Goal: Find specific page/section: Find specific page/section

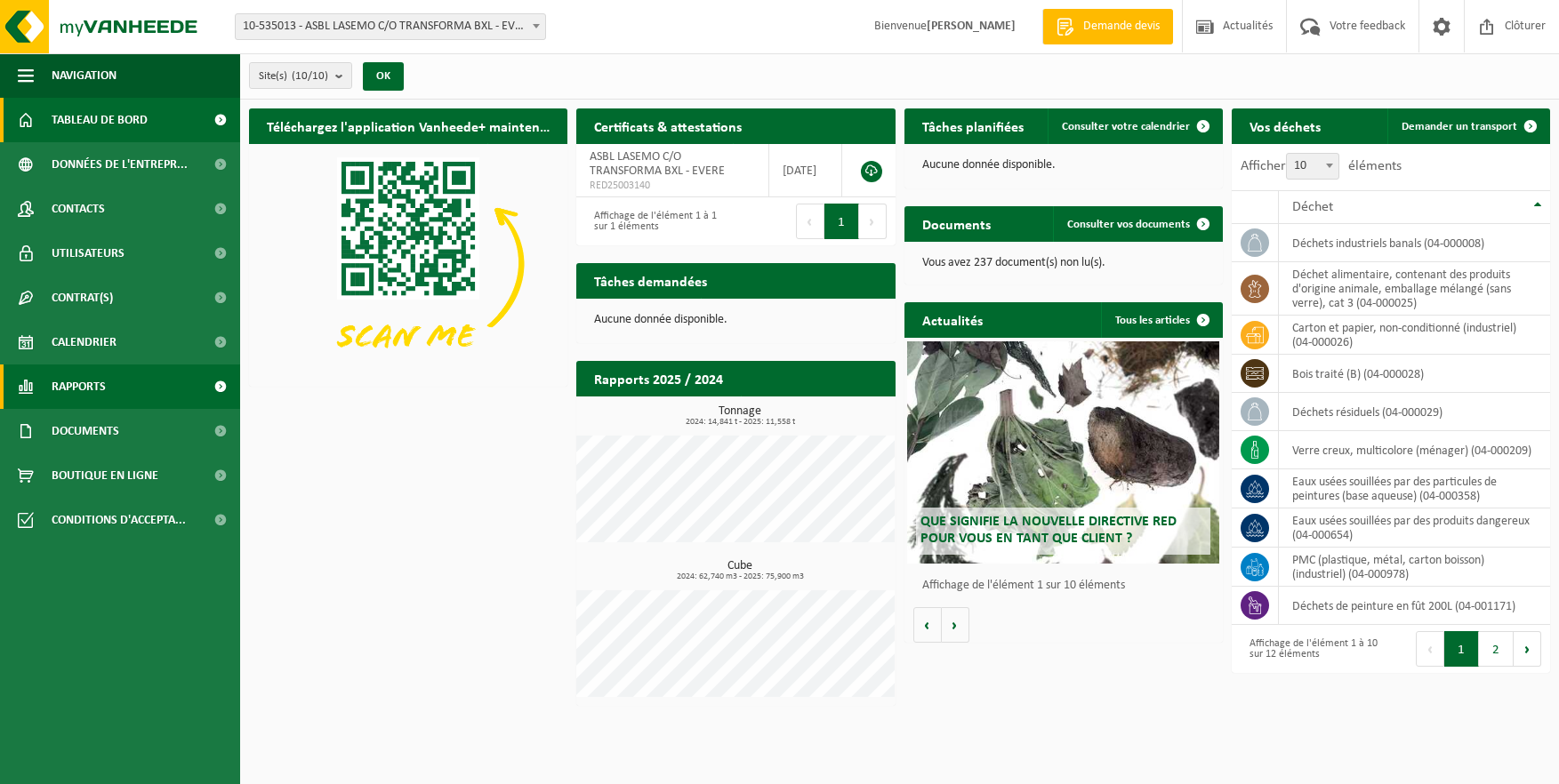
click at [143, 405] on link "Rapports" at bounding box center [120, 386] width 240 height 45
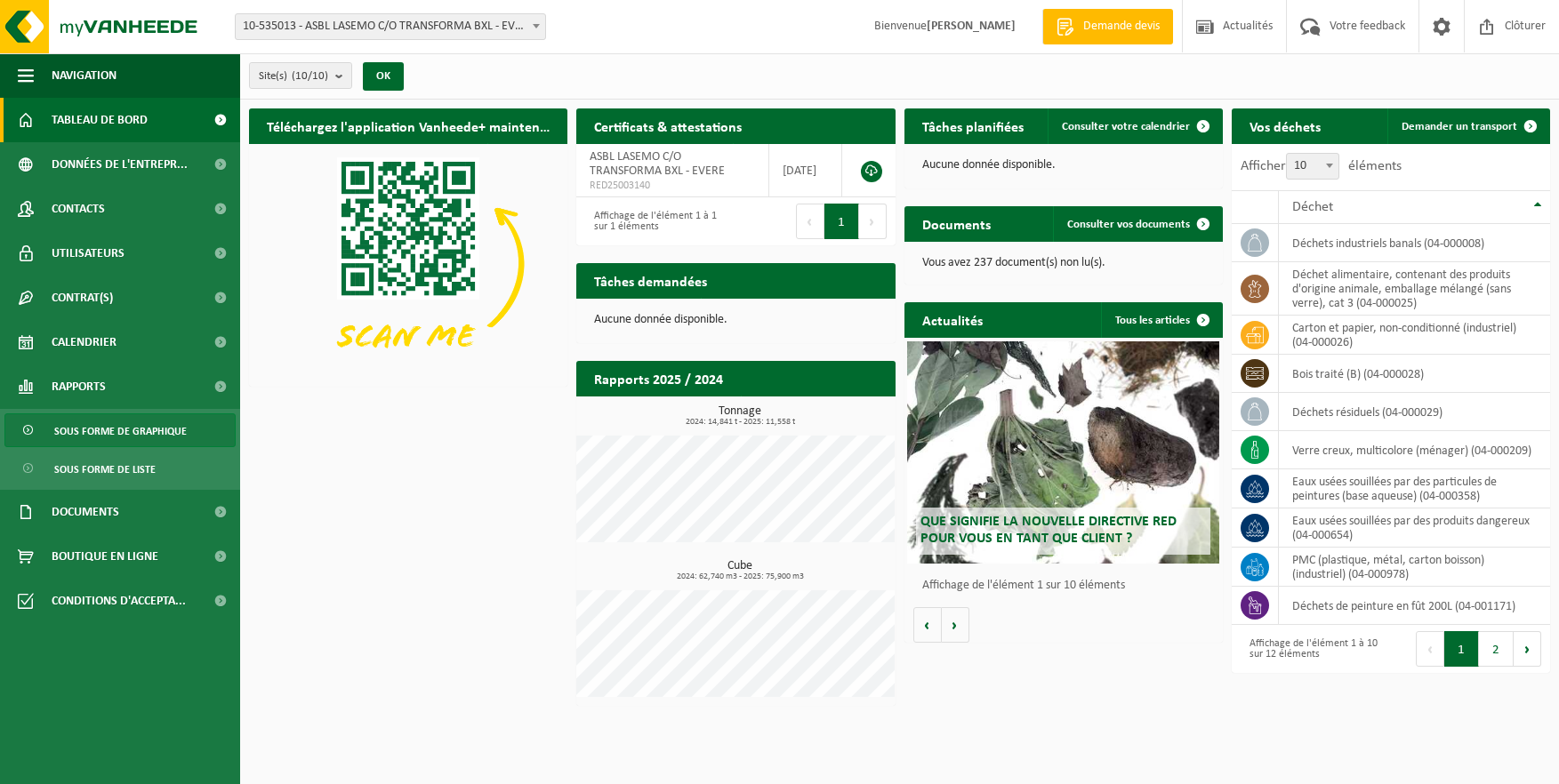
click at [127, 425] on span "Sous forme de graphique" at bounding box center [121, 431] width 133 height 34
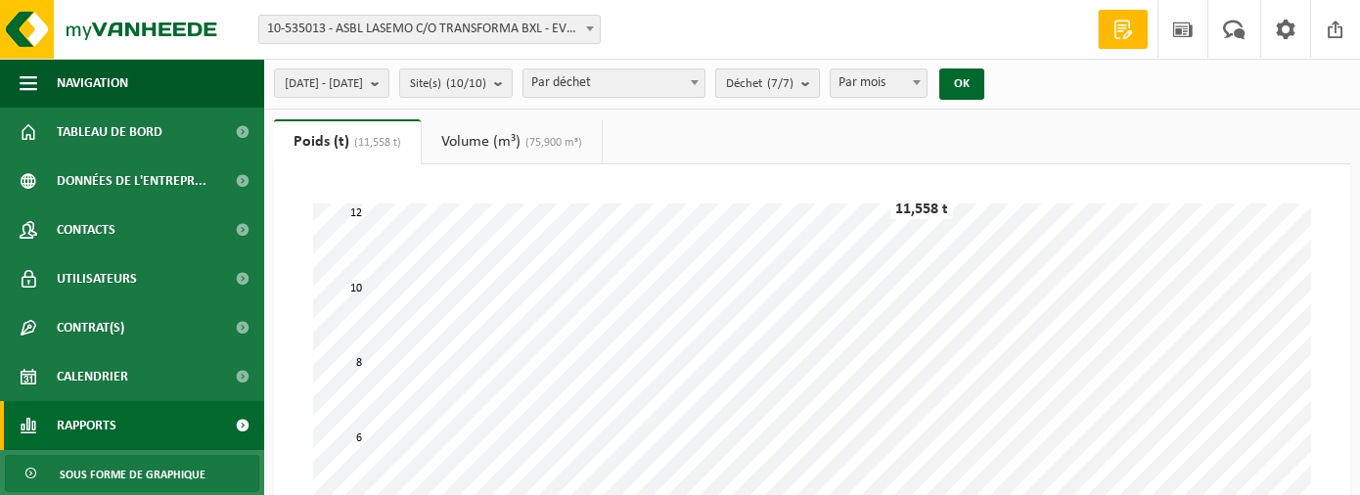
click at [794, 87] on count "(7/7)" at bounding box center [780, 83] width 26 height 13
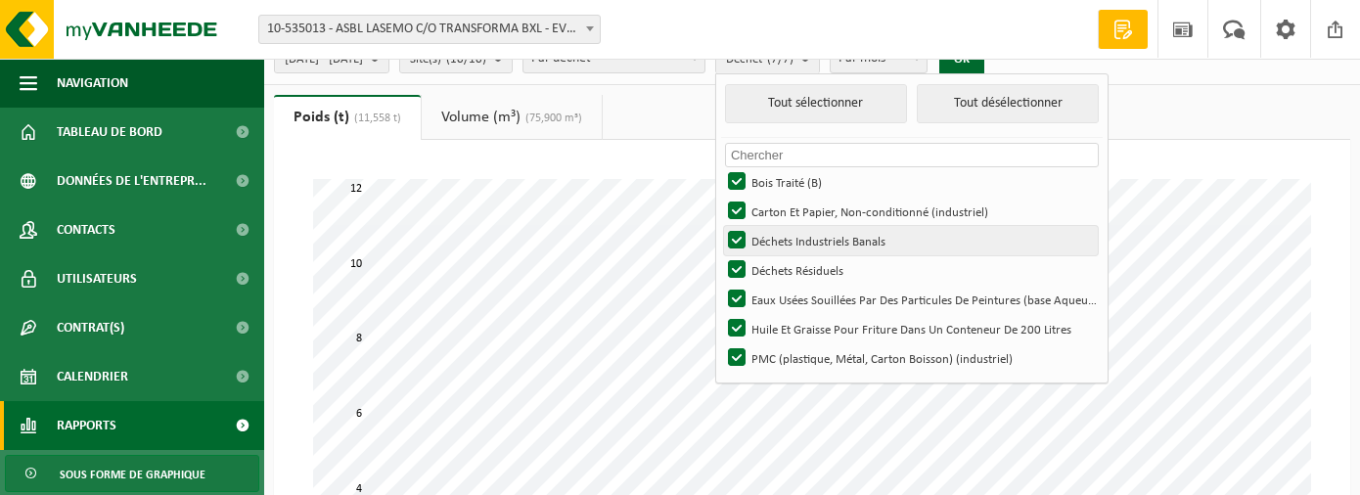
scroll to position [20, 0]
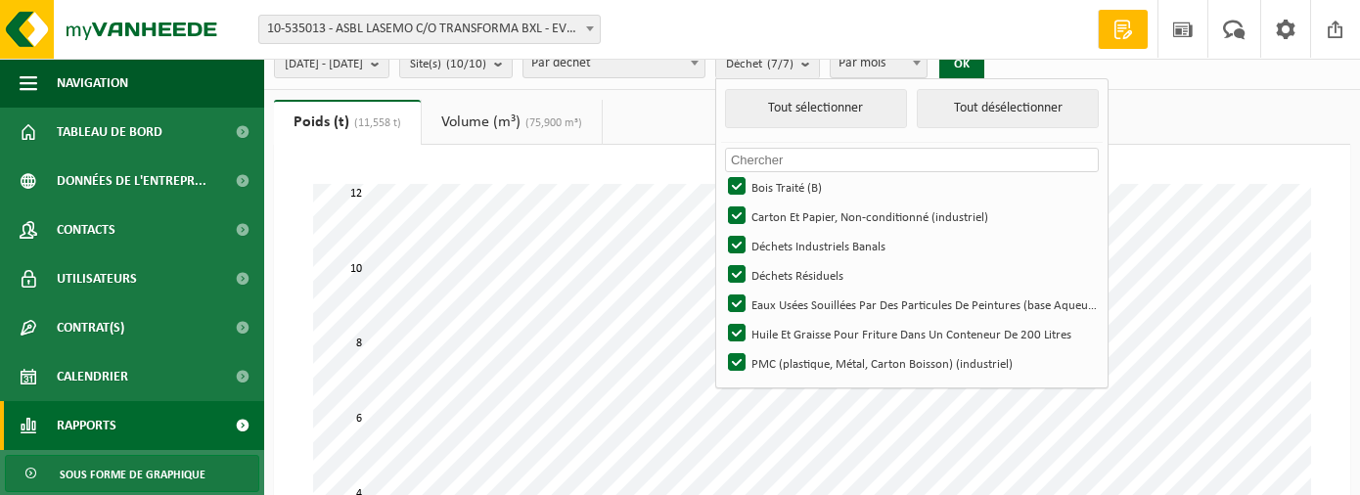
click at [820, 154] on input "text" at bounding box center [912, 160] width 374 height 24
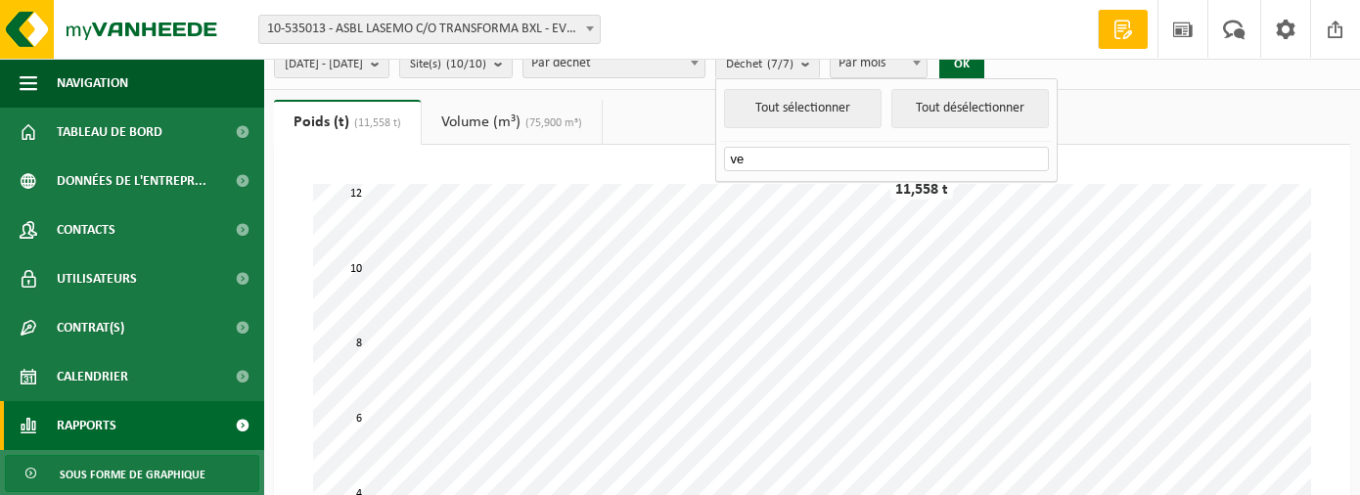
type input "v"
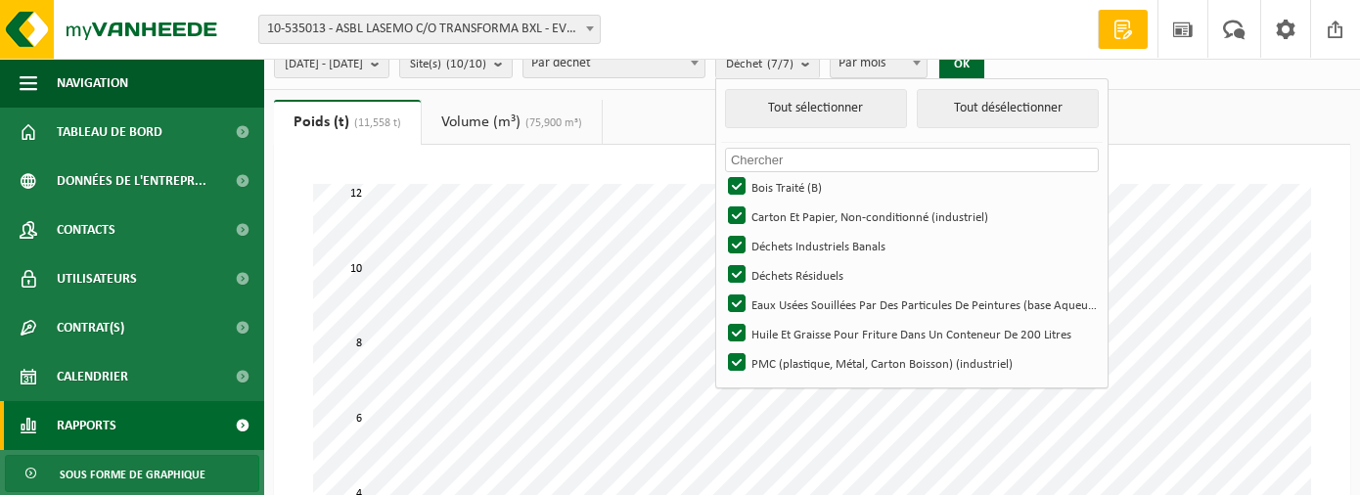
click at [711, 154] on div "Patientez Le téléchargement est un peu long en raison de la grande quantité de …" at bounding box center [812, 477] width 1077 height 664
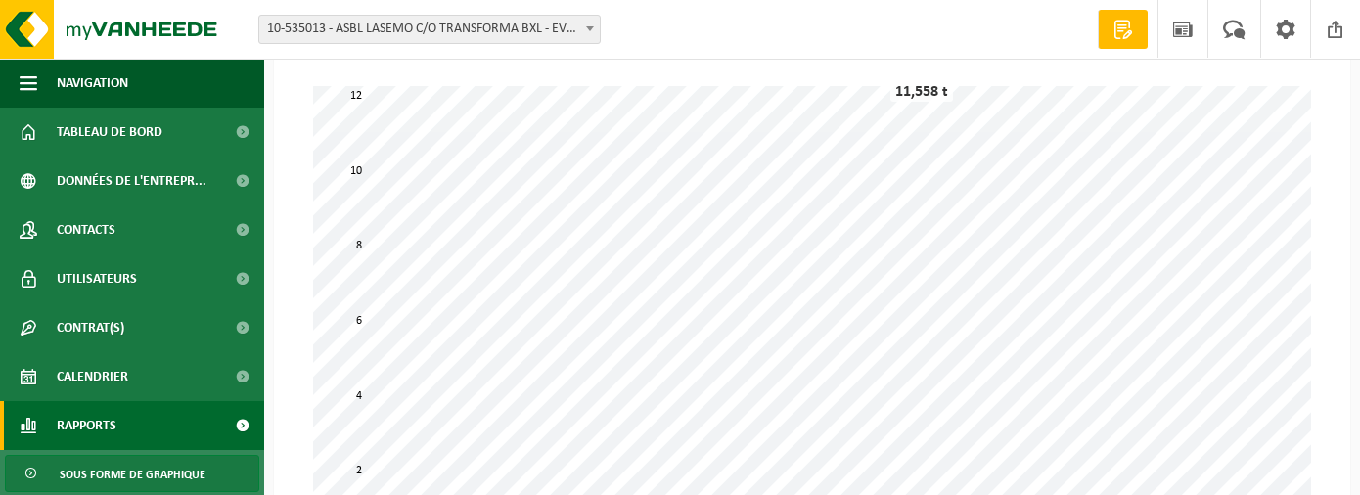
scroll to position [119, 0]
